Goal: Register for event/course

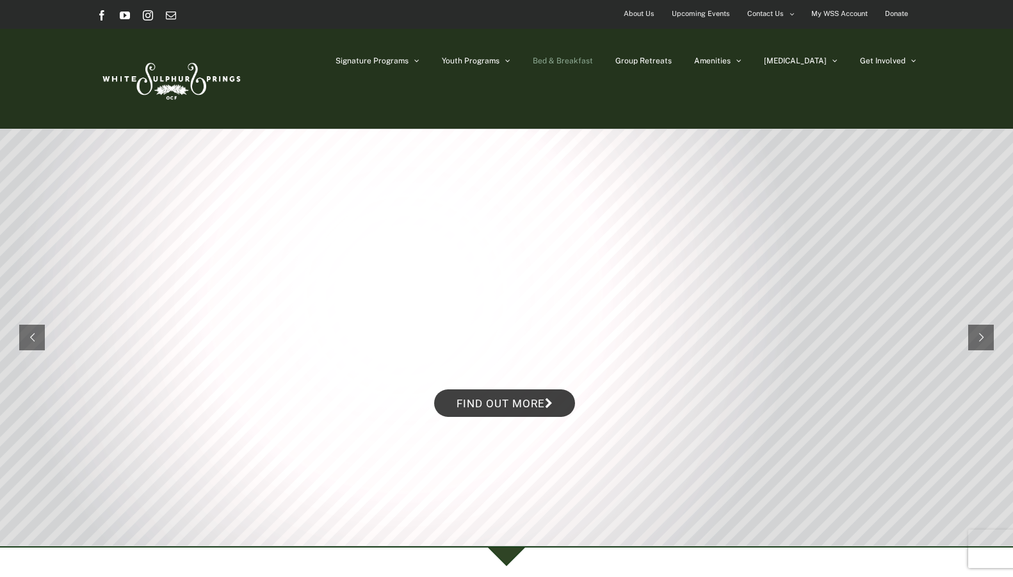
click at [593, 65] on span "Bed & Breakfast" at bounding box center [563, 61] width 60 height 8
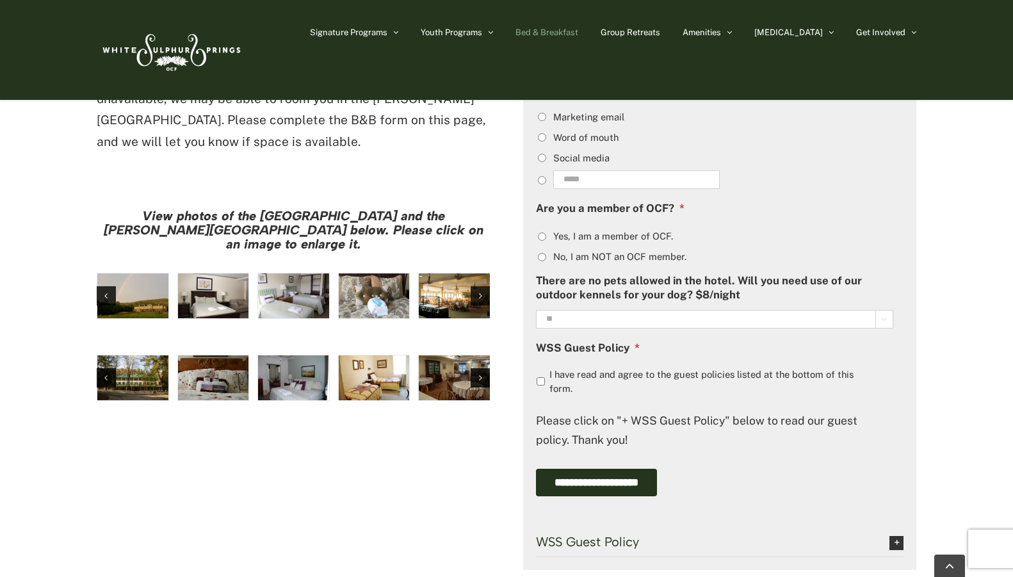
scroll to position [961, 0]
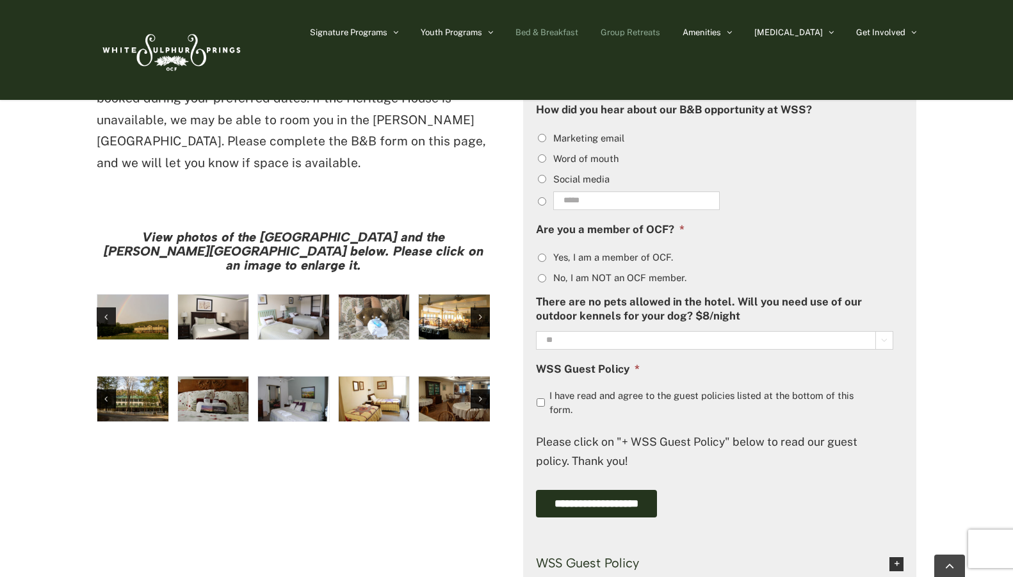
click at [660, 35] on span "Group Retreats" at bounding box center [631, 32] width 60 height 8
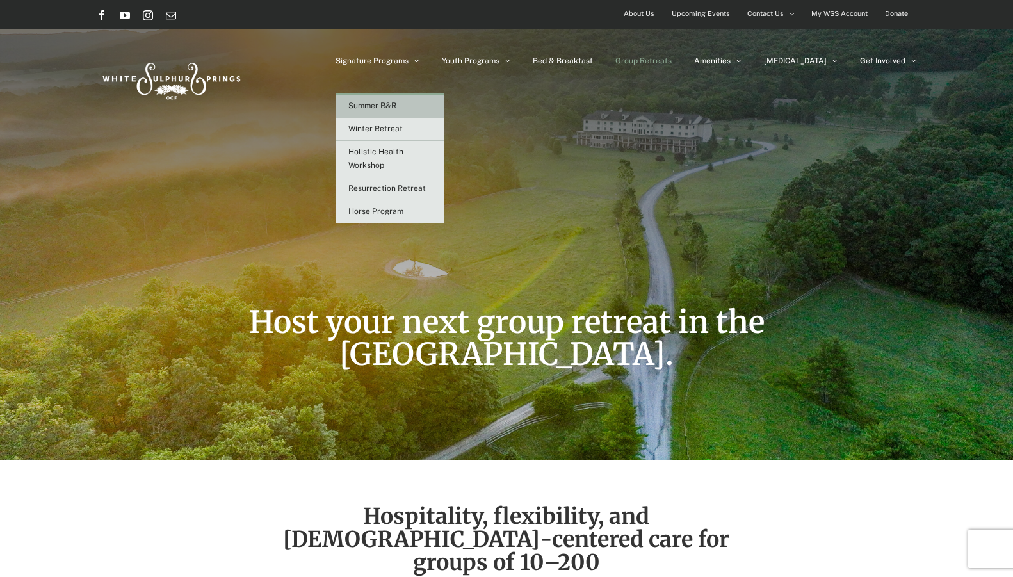
click at [397, 109] on span "Summer R&R" at bounding box center [372, 105] width 48 height 9
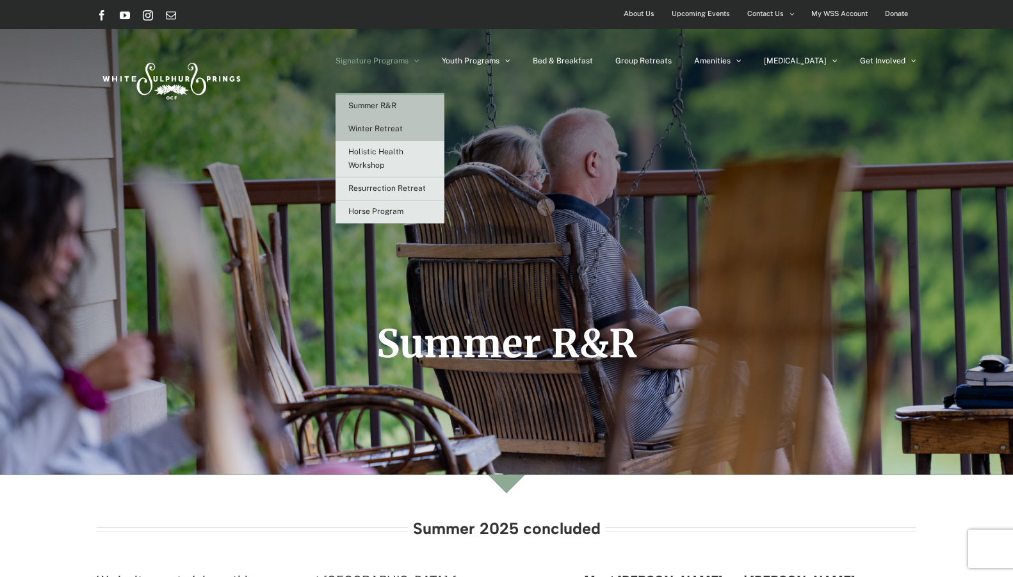
click at [403, 131] on span "Winter Retreat" at bounding box center [375, 128] width 54 height 9
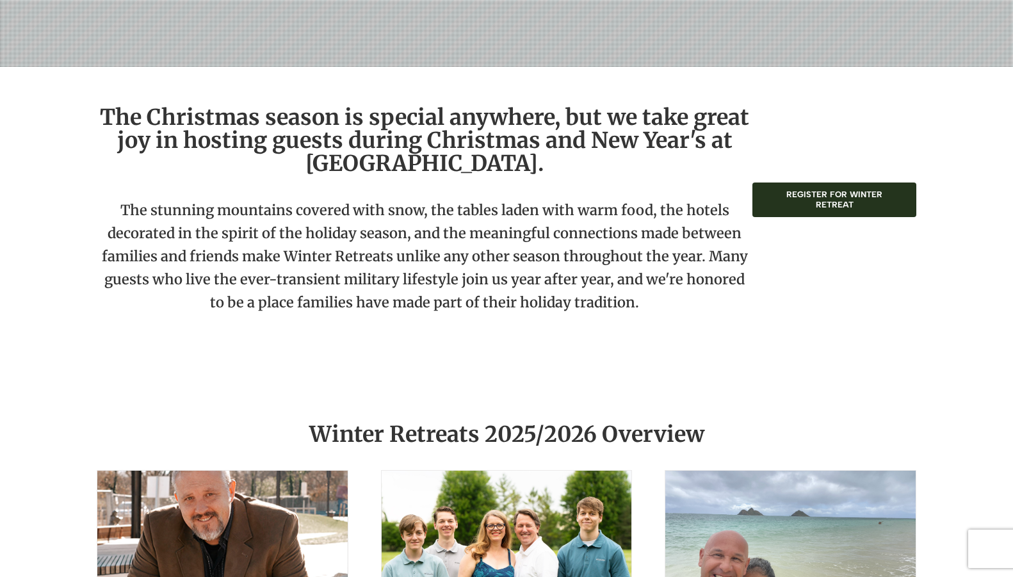
scroll to position [577, 0]
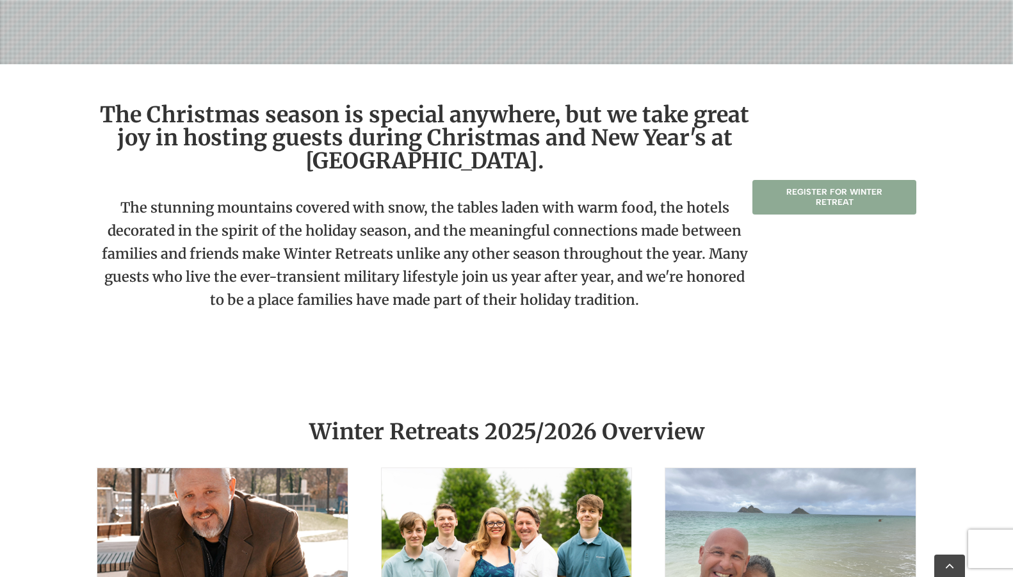
click at [815, 203] on link "Register for Winter Retreat" at bounding box center [835, 197] width 164 height 35
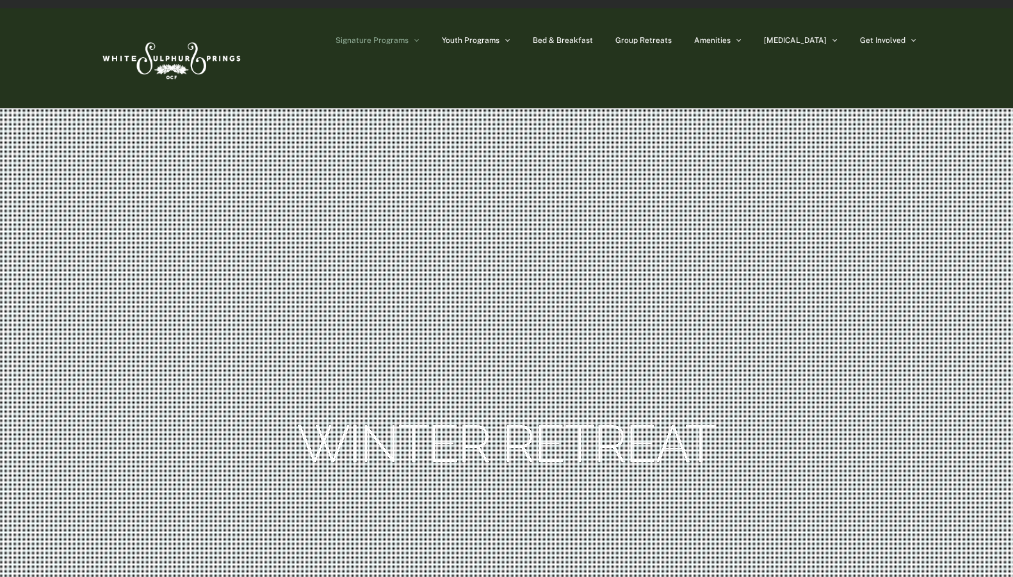
scroll to position [0, 0]
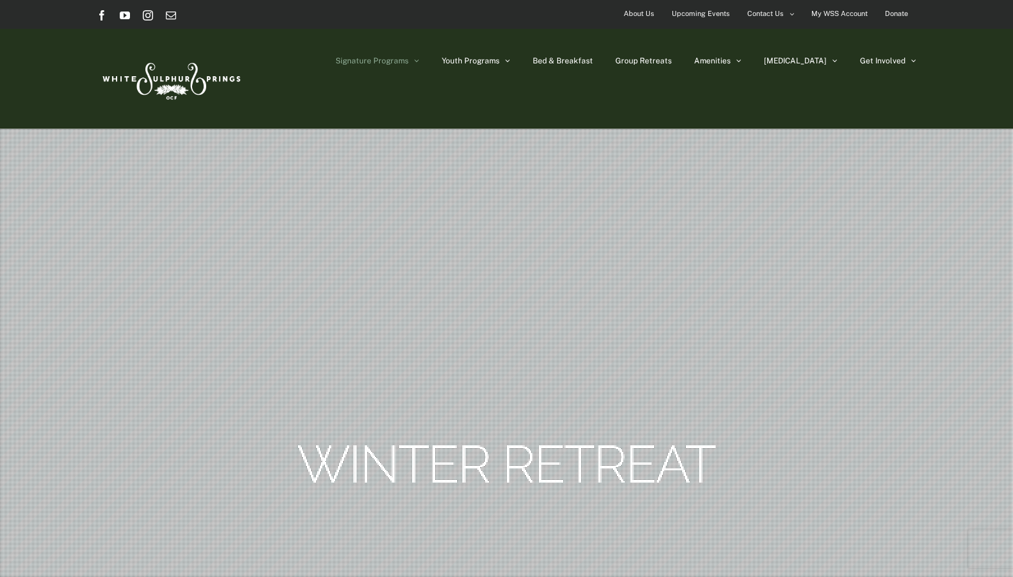
click at [892, 10] on span "Donate" at bounding box center [896, 13] width 23 height 19
